Goal: Transaction & Acquisition: Purchase product/service

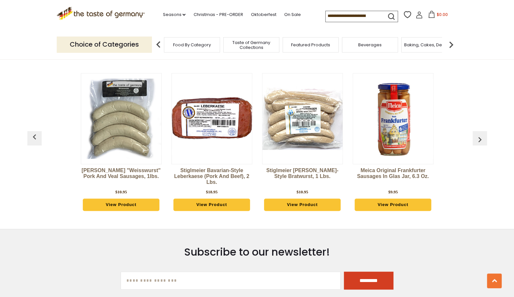
scroll to position [1794, 0]
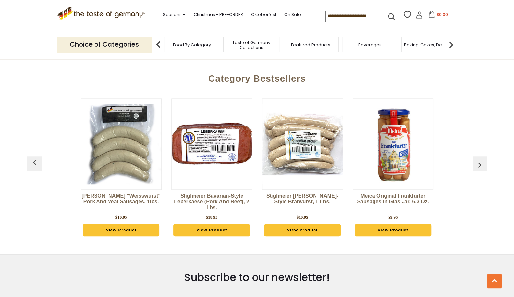
click at [129, 224] on link "View Product" at bounding box center [121, 230] width 77 height 12
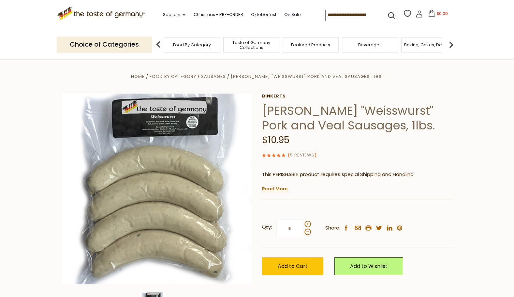
click at [308, 153] on link "5 Reviews" at bounding box center [302, 155] width 24 height 7
click at [303, 154] on link "5 Reviews" at bounding box center [302, 155] width 24 height 7
click at [443, 156] on div "( 5 Reviews )" at bounding box center [357, 155] width 191 height 8
click at [298, 154] on link "5 Reviews" at bounding box center [302, 155] width 24 height 7
click at [157, 46] on img at bounding box center [158, 44] width 13 height 13
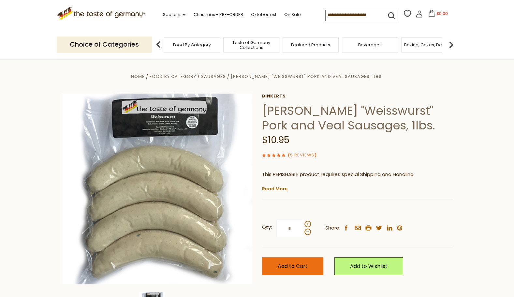
click at [294, 268] on span "Add to Cart" at bounding box center [293, 267] width 30 height 8
click at [441, 14] on span "$24.95" at bounding box center [442, 14] width 14 height 6
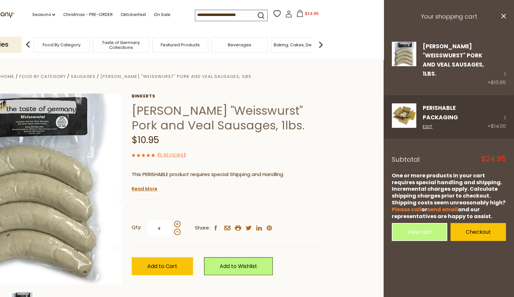
click at [438, 111] on link "PERISHABLE Packaging" at bounding box center [440, 112] width 35 height 17
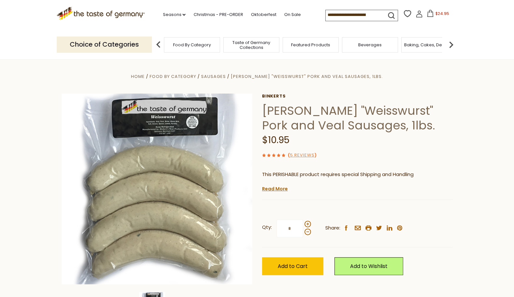
click at [195, 48] on div "Food By Category" at bounding box center [192, 44] width 56 height 15
click at [157, 45] on img at bounding box center [158, 44] width 13 height 13
click at [201, 47] on span "Food By Category" at bounding box center [192, 44] width 38 height 5
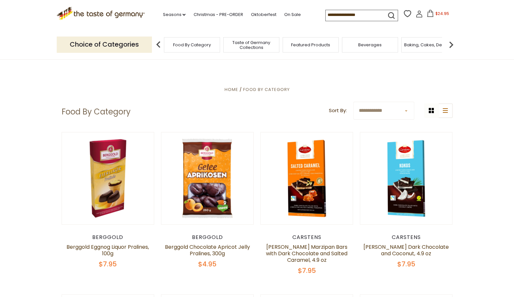
click at [301, 44] on span "Featured Products" at bounding box center [310, 44] width 39 height 5
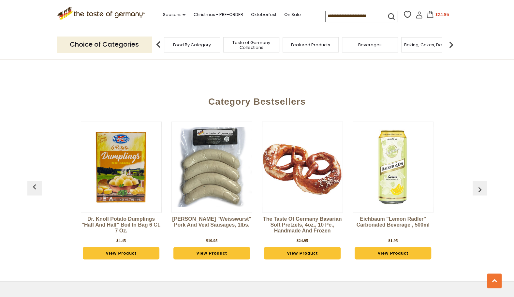
scroll to position [750, 0]
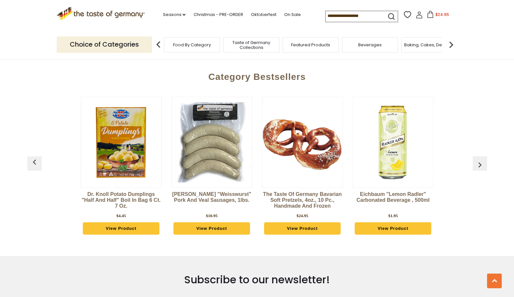
click at [481, 159] on img "button" at bounding box center [480, 164] width 10 height 10
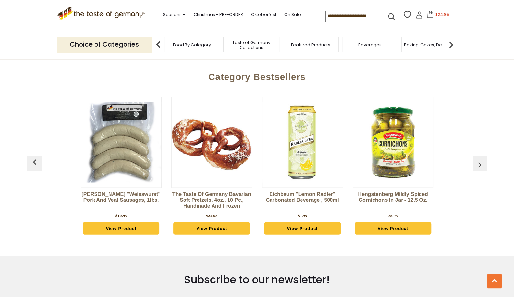
click at [481, 159] on img "button" at bounding box center [480, 164] width 10 height 10
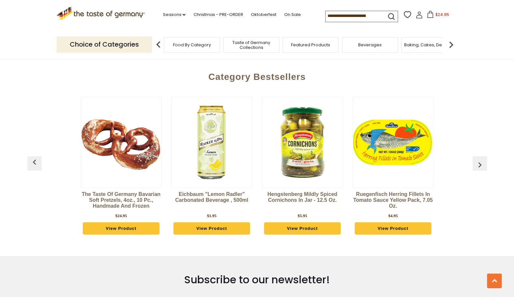
click at [481, 159] on img "button" at bounding box center [480, 164] width 10 height 10
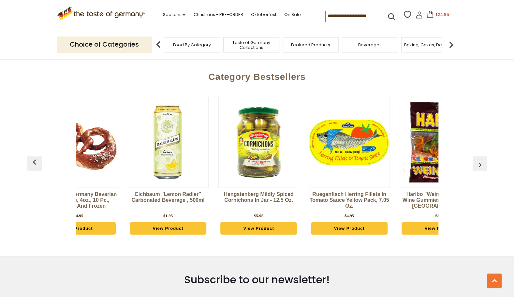
click at [481, 159] on img "button" at bounding box center [480, 164] width 10 height 10
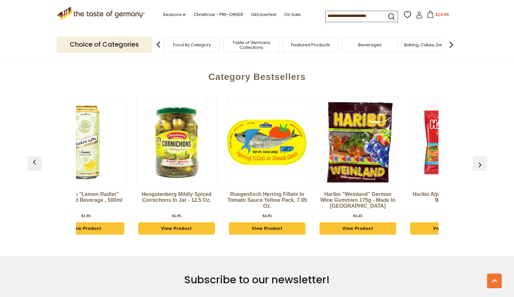
click at [481, 159] on img "button" at bounding box center [480, 164] width 10 height 10
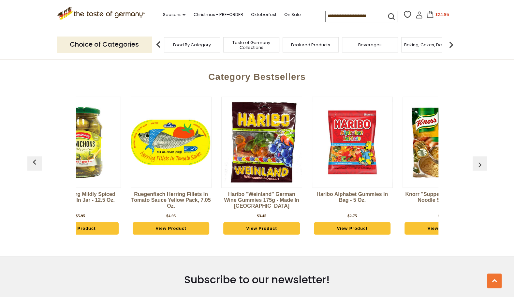
click at [481, 159] on img "button" at bounding box center [480, 164] width 10 height 10
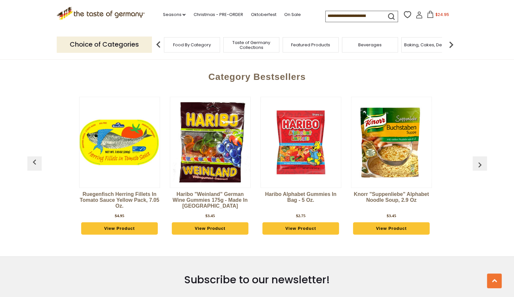
click at [481, 159] on img "button" at bounding box center [480, 164] width 10 height 10
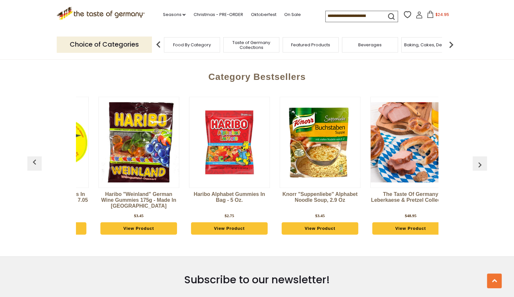
click at [481, 159] on img "button" at bounding box center [480, 164] width 10 height 10
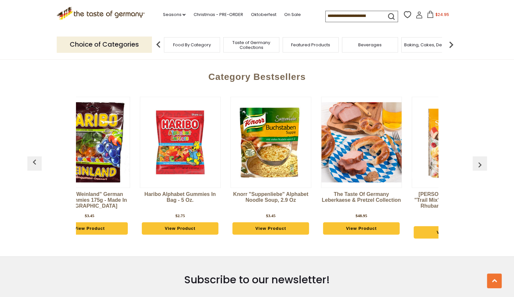
click at [481, 159] on img "button" at bounding box center [480, 164] width 10 height 10
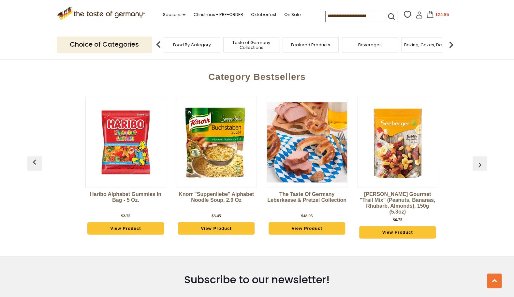
click at [481, 159] on img "button" at bounding box center [480, 164] width 10 height 10
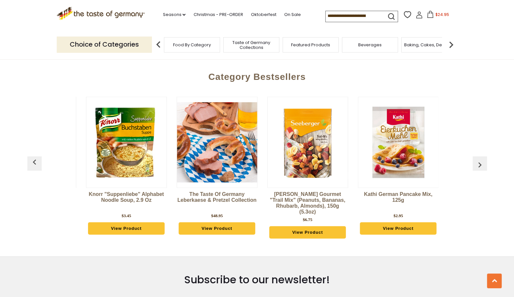
scroll to position [0, 721]
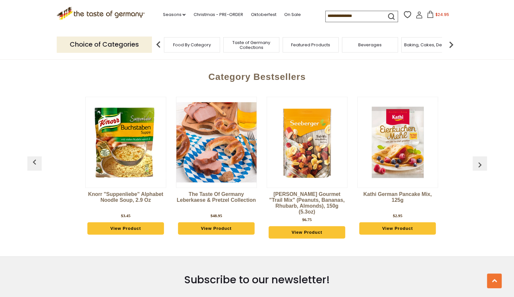
click at [481, 159] on img "button" at bounding box center [480, 164] width 10 height 10
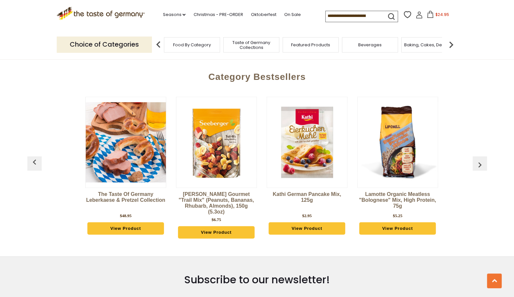
click at [481, 159] on img "button" at bounding box center [480, 164] width 10 height 10
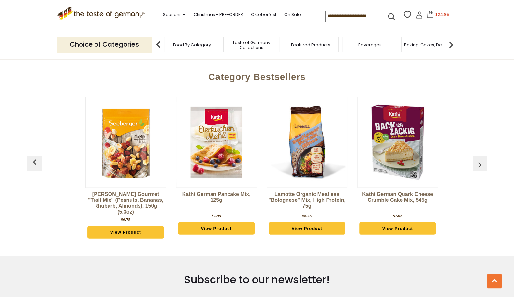
click at [481, 159] on img "button" at bounding box center [480, 164] width 10 height 10
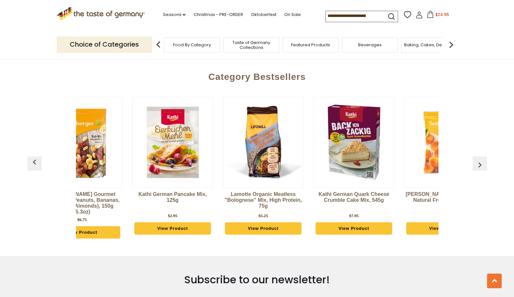
click at [481, 159] on img "button" at bounding box center [480, 164] width 10 height 10
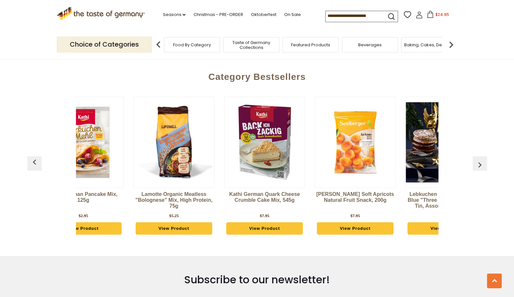
click at [481, 159] on img "button" at bounding box center [480, 164] width 10 height 10
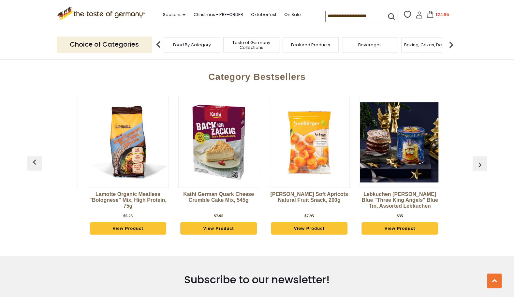
click at [481, 159] on img "button" at bounding box center [480, 164] width 10 height 10
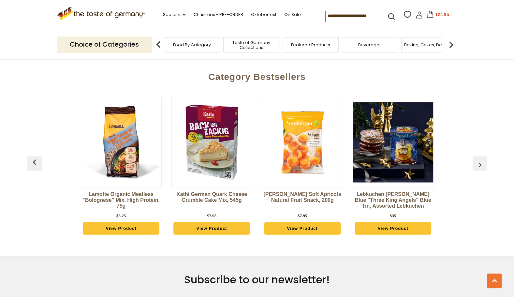
click at [481, 159] on img "button" at bounding box center [480, 164] width 10 height 10
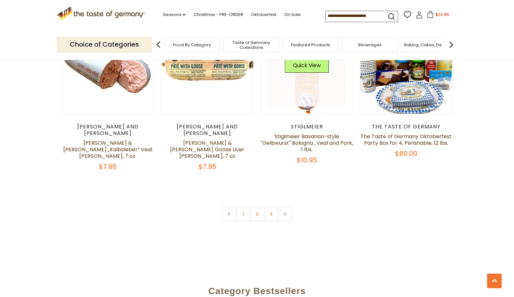
scroll to position [1595, 0]
